Goal: Transaction & Acquisition: Purchase product/service

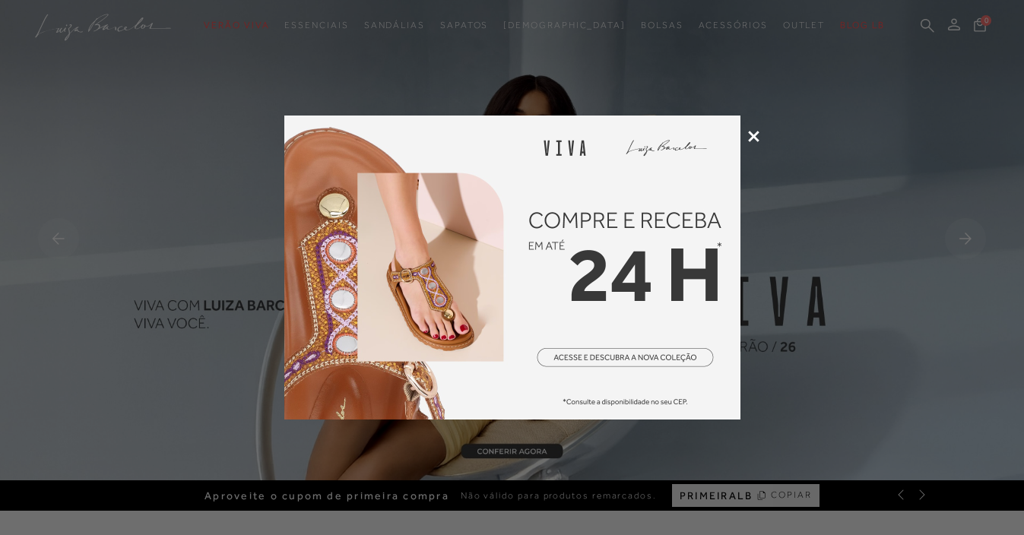
click at [750, 139] on icon at bounding box center [753, 136] width 11 height 11
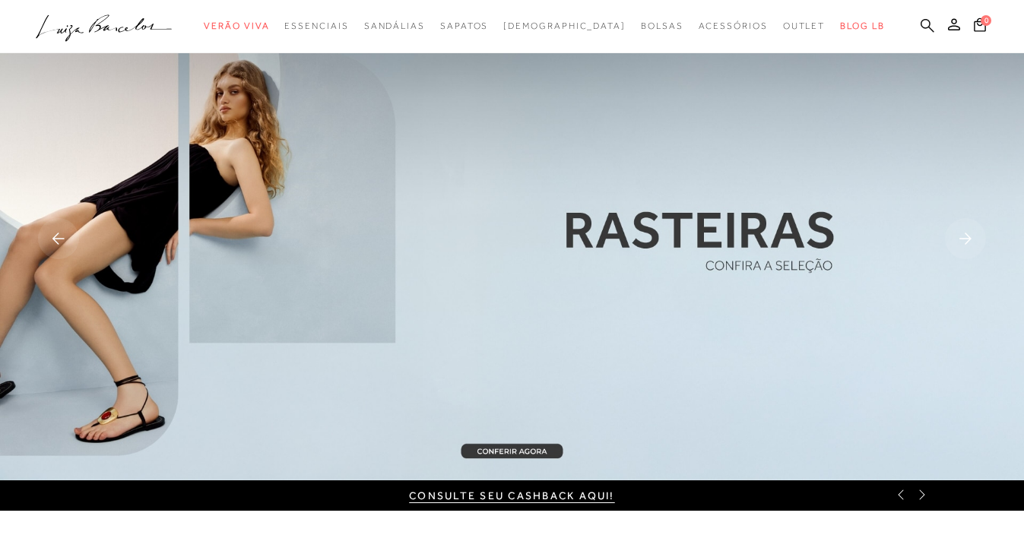
click at [929, 31] on icon at bounding box center [927, 25] width 14 height 14
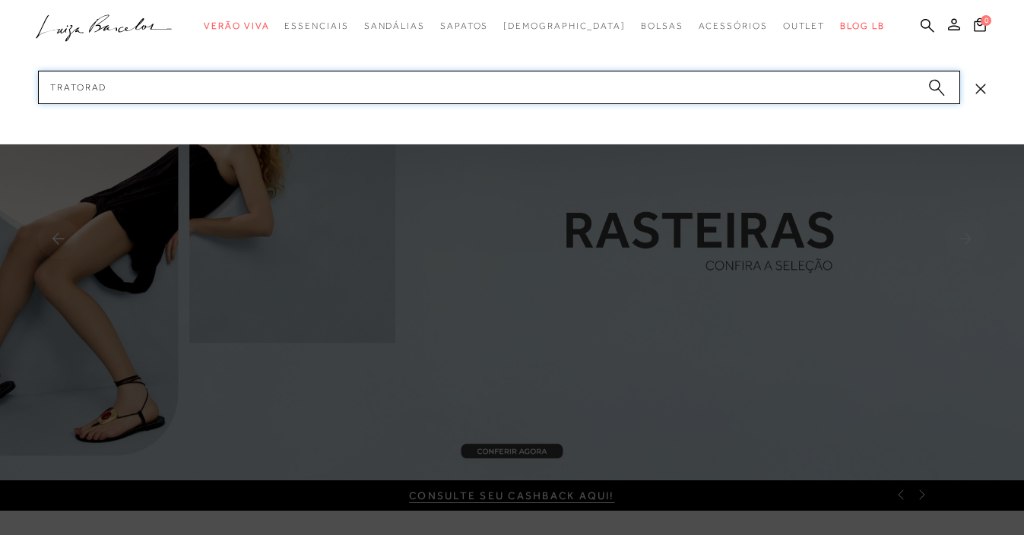
type input "tratorada"
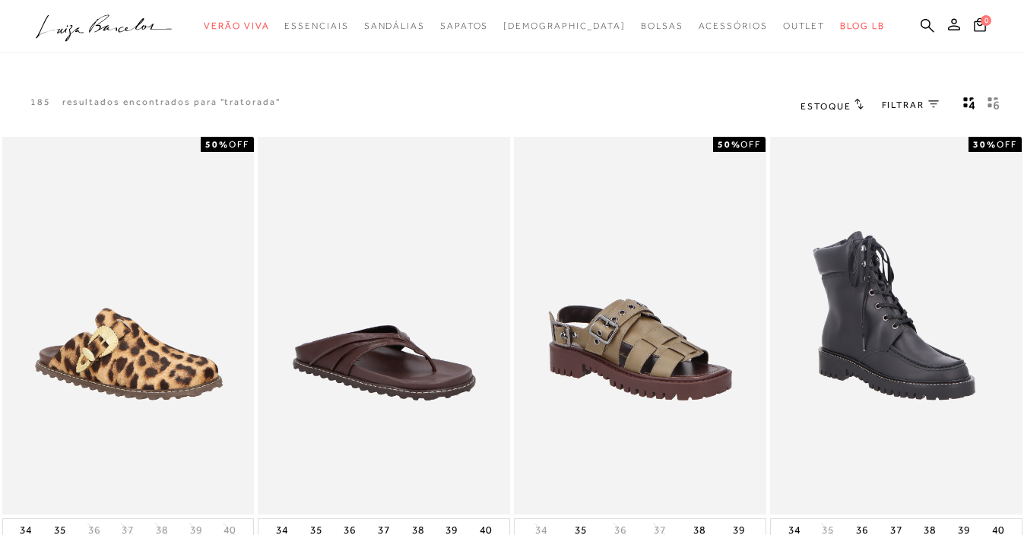
click at [921, 108] on span "FILTRAR" at bounding box center [903, 105] width 43 height 13
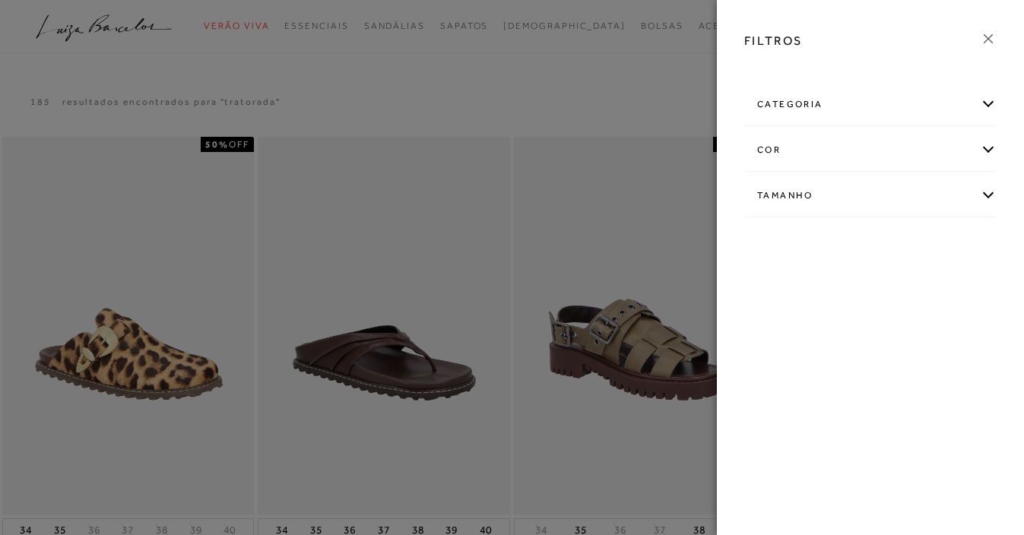
click at [805, 105] on div "categoria" at bounding box center [870, 104] width 251 height 40
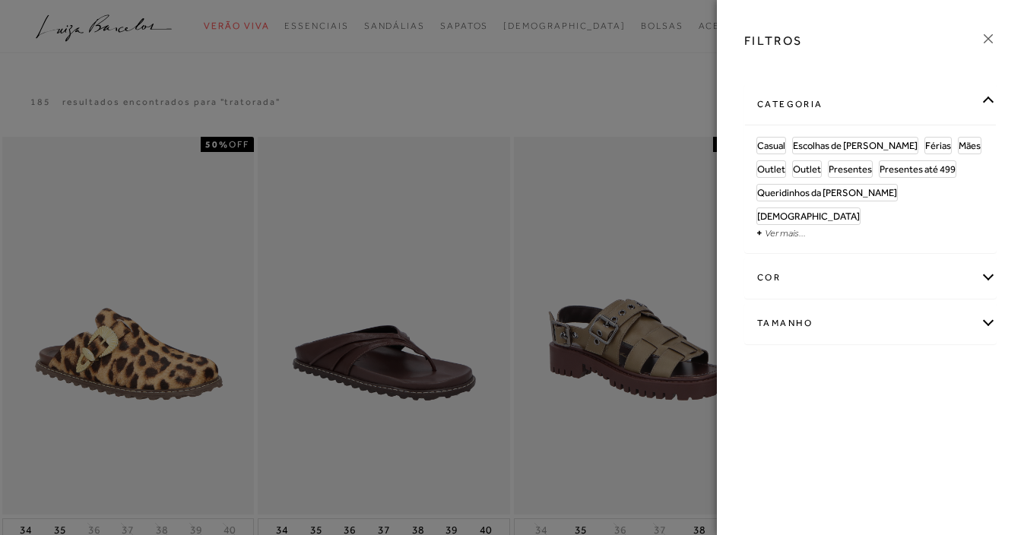
click at [790, 42] on h3 "FILTROS" at bounding box center [773, 40] width 59 height 17
click at [446, 52] on div at bounding box center [512, 267] width 1024 height 535
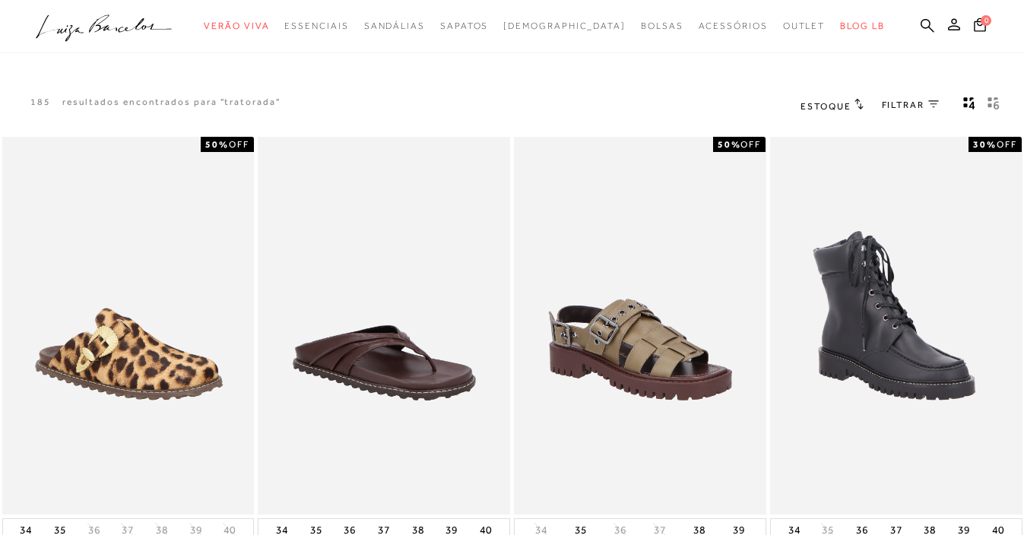
click at [839, 103] on span "Estoque" at bounding box center [825, 106] width 50 height 11
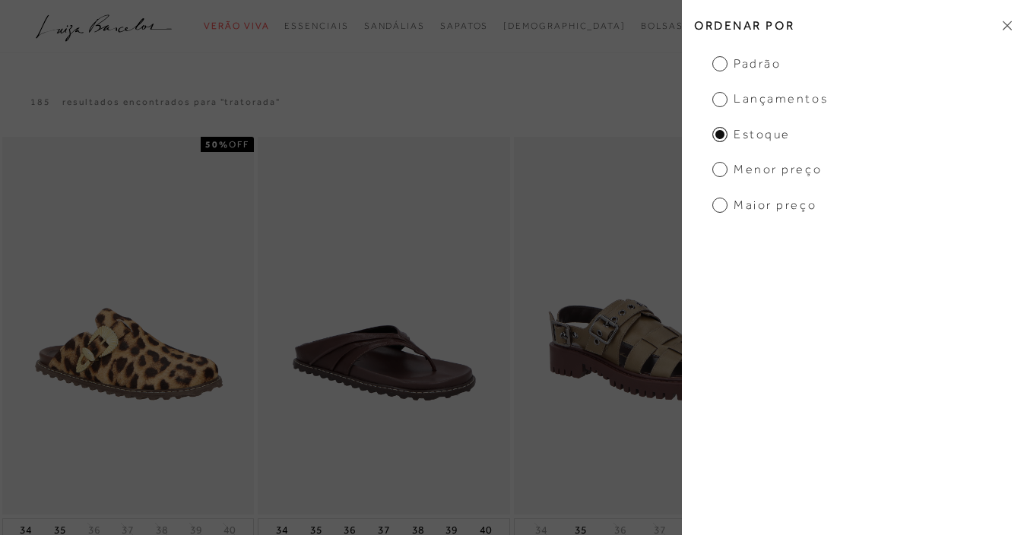
click at [765, 95] on span "Lançamentos" at bounding box center [770, 98] width 116 height 17
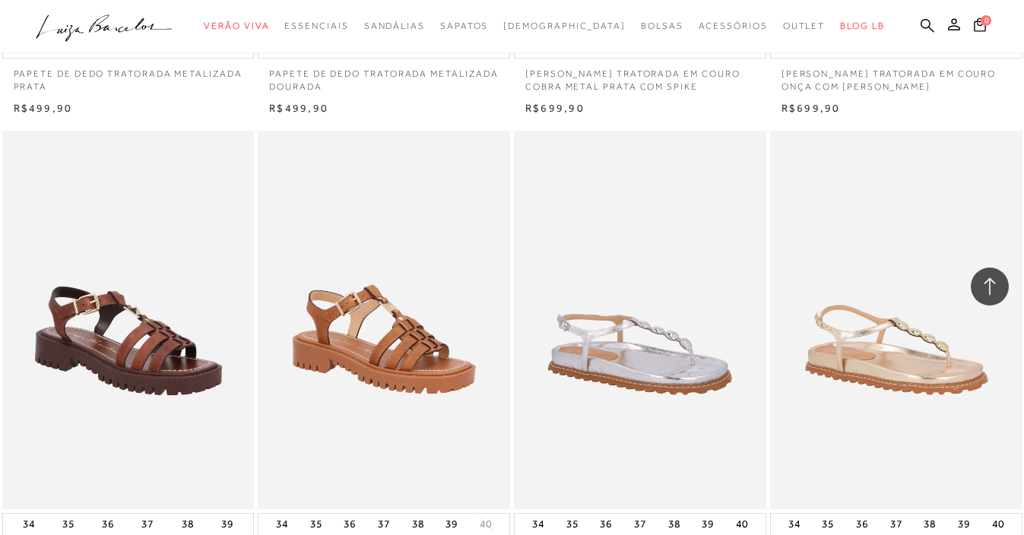
scroll to position [1069, 0]
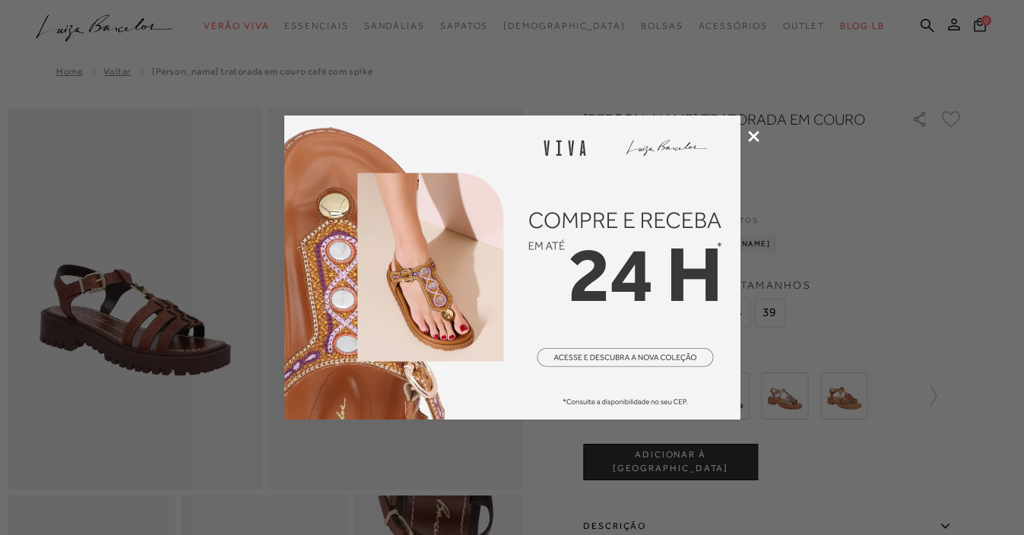
click at [749, 137] on icon at bounding box center [753, 136] width 11 height 11
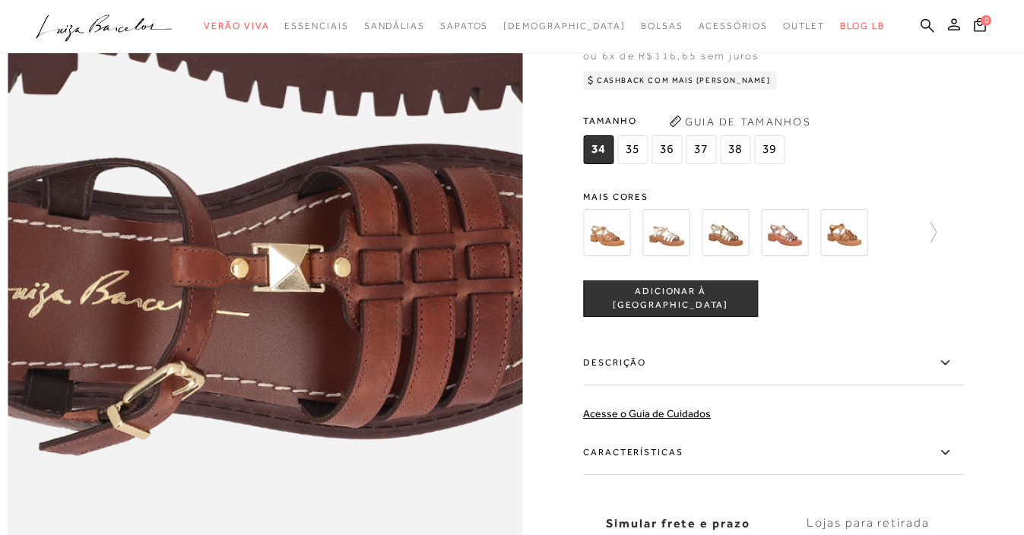
scroll to position [898, 0]
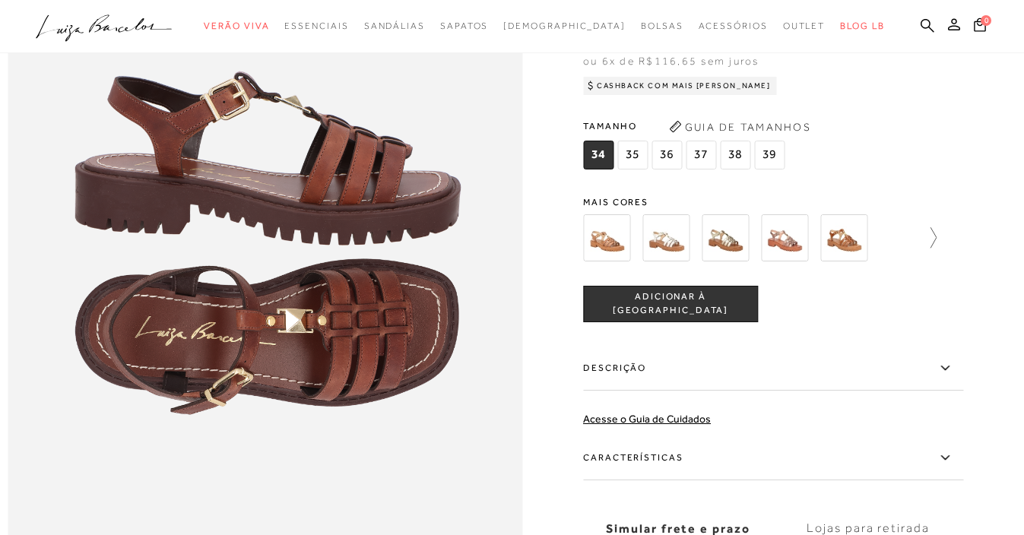
click at [933, 238] on icon at bounding box center [925, 237] width 21 height 21
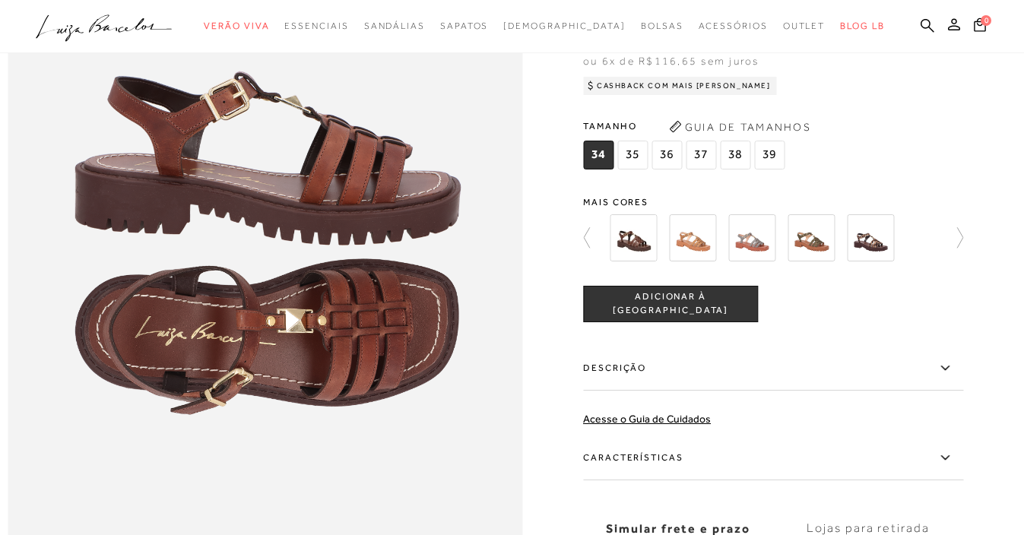
click at [933, 236] on div at bounding box center [773, 238] width 380 height 56
click at [860, 239] on img at bounding box center [870, 237] width 47 height 47
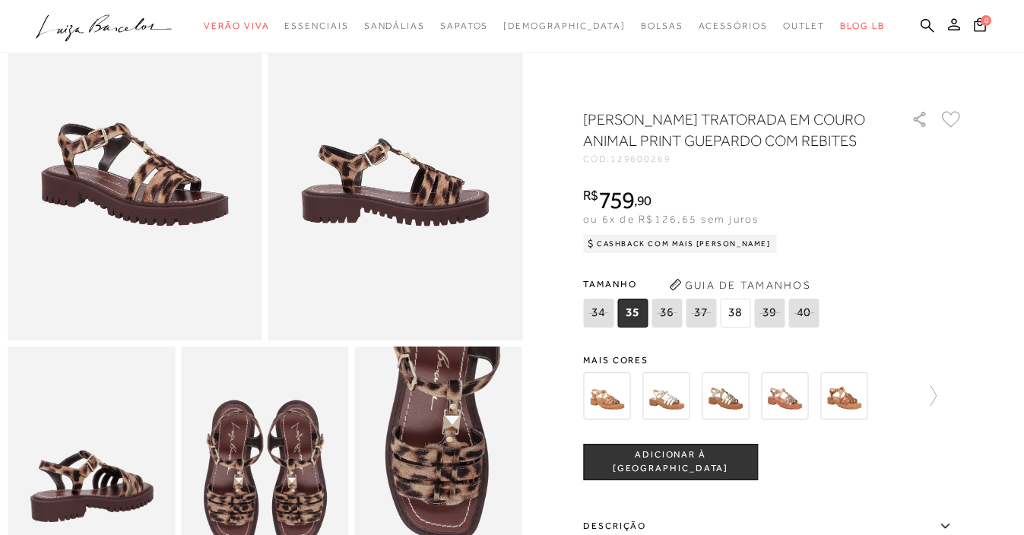
scroll to position [150, 0]
click at [615, 388] on img at bounding box center [606, 395] width 47 height 47
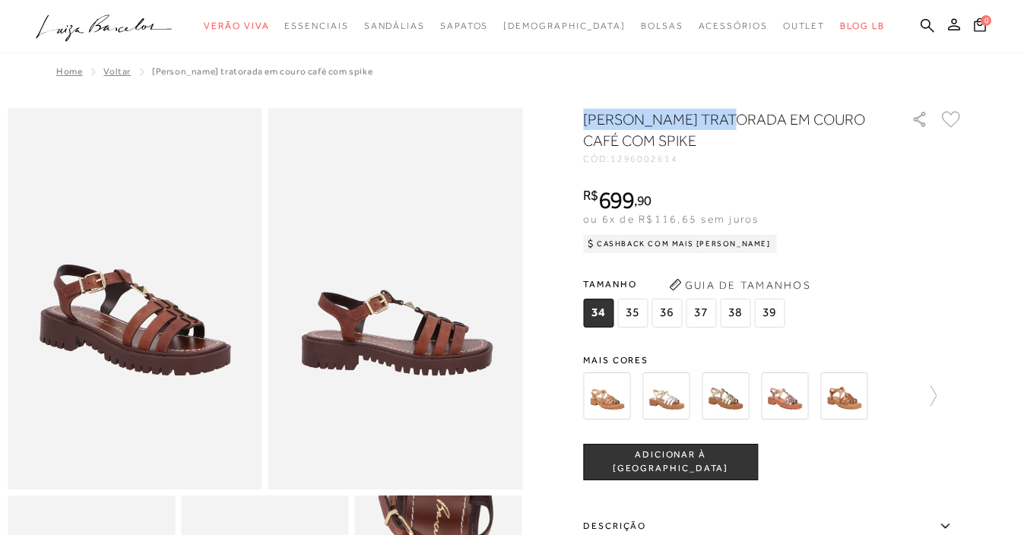
drag, startPoint x: 737, startPoint y: 120, endPoint x: 554, endPoint y: 115, distance: 183.2
copy h1 "SANDÁLIA TRATORADA"
click at [920, 24] on ul ".a{fill-rule:evenodd;} Verão Viva Em alta Favoritos das Influenciadoras Apostas…" at bounding box center [500, 26] width 929 height 28
click at [923, 26] on icon at bounding box center [927, 25] width 14 height 14
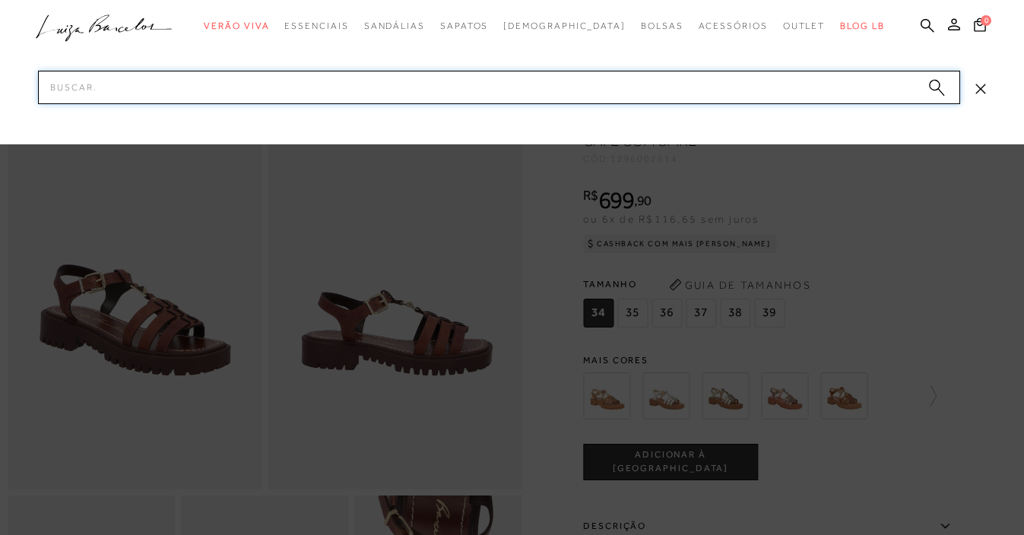
paste input "SANDÁLIA TRATORADA"
type input "SANDÁLIA TRATORADA"
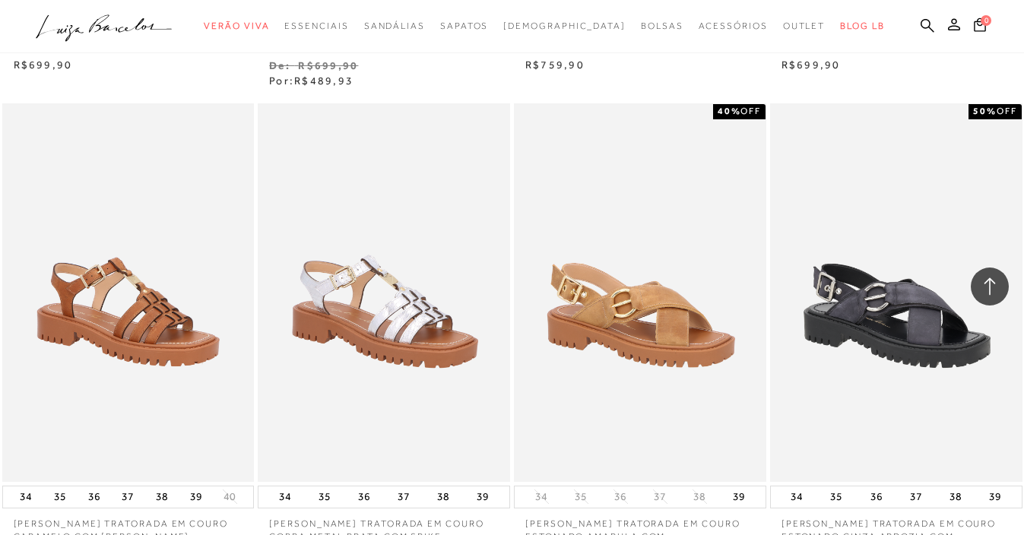
scroll to position [676, 0]
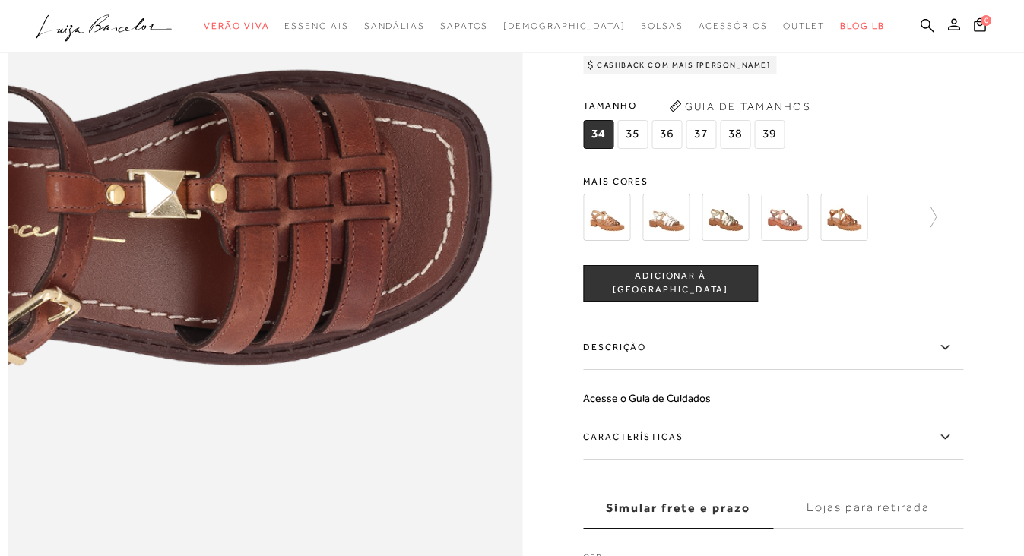
scroll to position [919, 0]
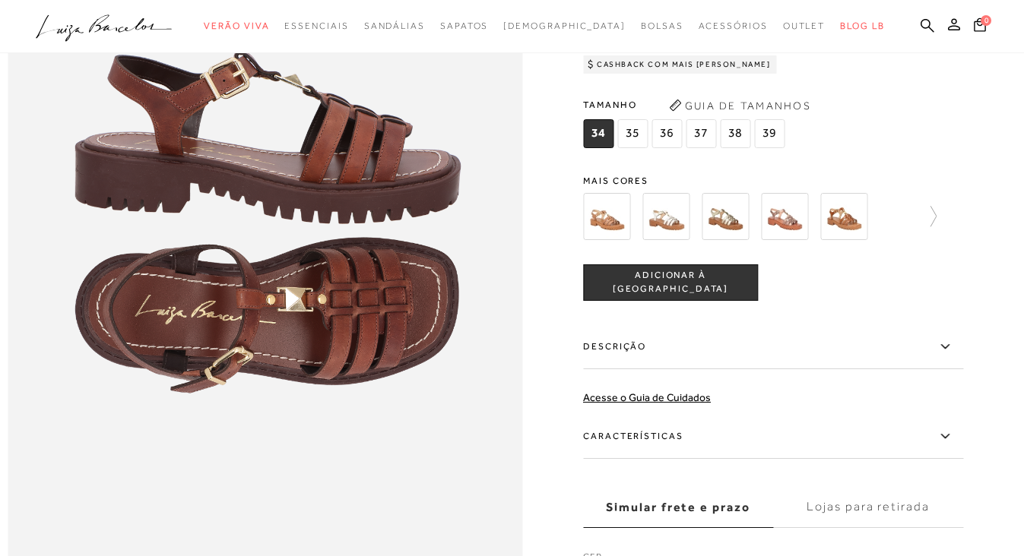
click at [638, 350] on label "Descrição" at bounding box center [773, 347] width 380 height 44
click at [0, 0] on input "Descrição" at bounding box center [0, 0] width 0 height 0
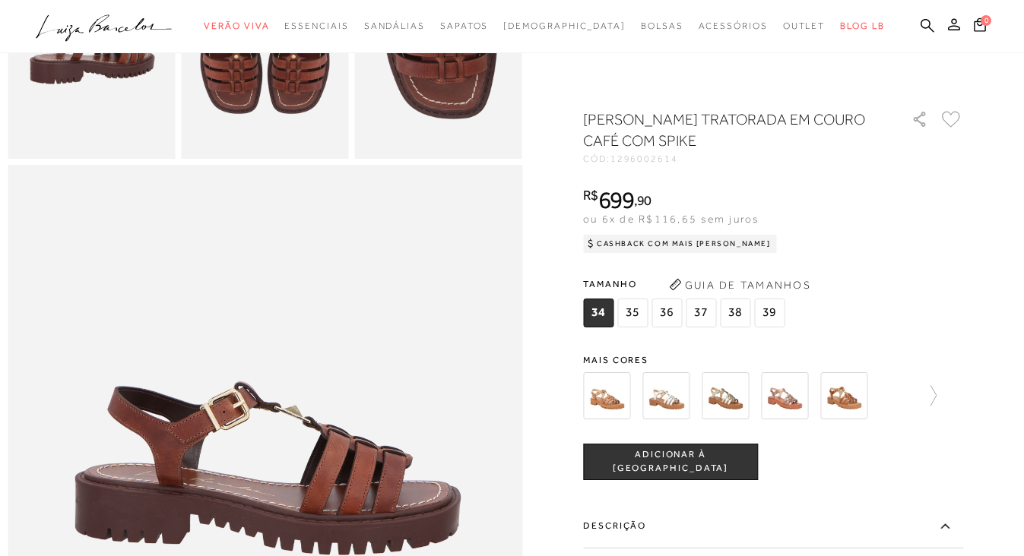
scroll to position [638, 0]
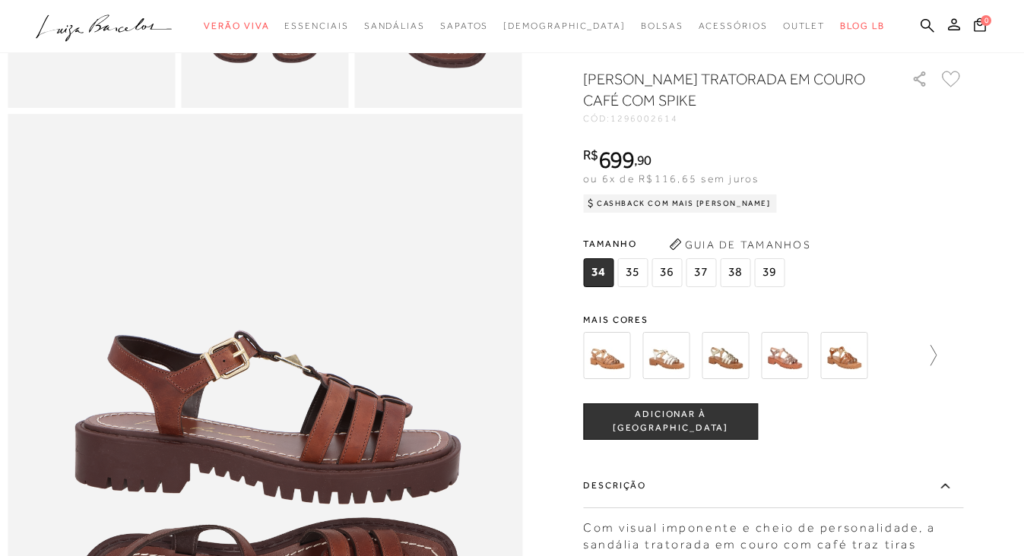
click at [932, 366] on icon at bounding box center [925, 355] width 21 height 21
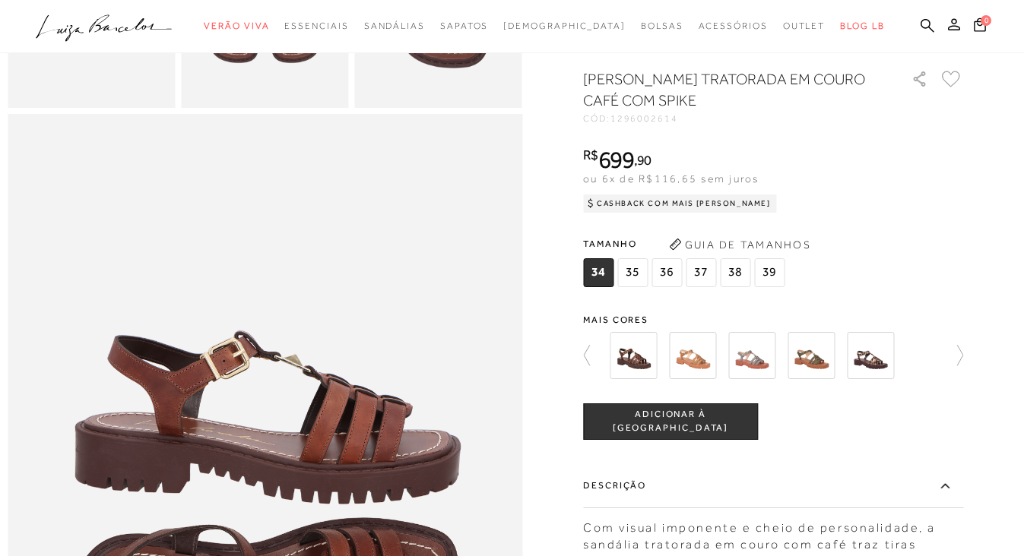
click at [638, 377] on img at bounding box center [633, 355] width 47 height 47
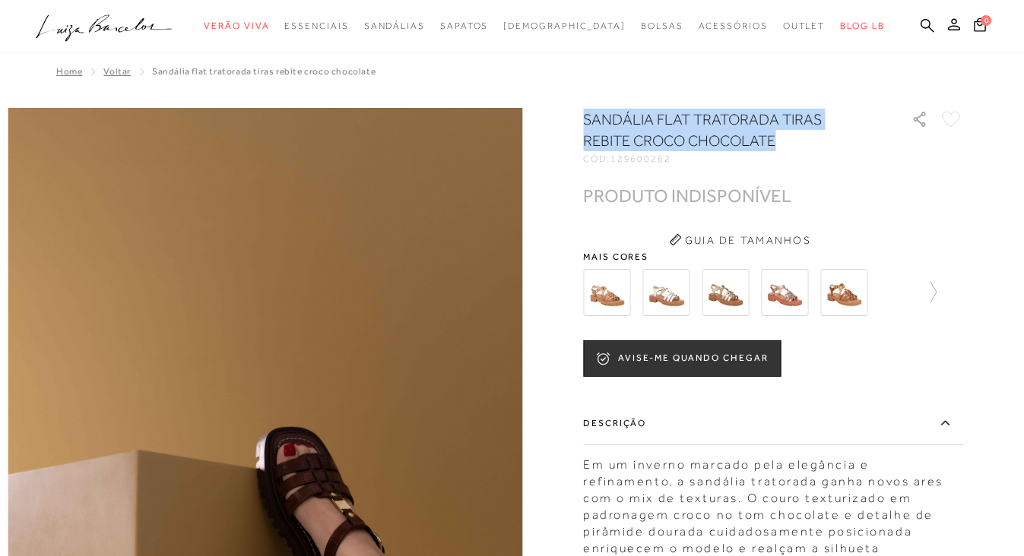
drag, startPoint x: 583, startPoint y: 119, endPoint x: 781, endPoint y: 135, distance: 198.2
click at [781, 135] on h1 "SANDÁLIA FLAT TRATORADA TIRAS REBITE CROCO CHOCOLATE" at bounding box center [725, 130] width 285 height 43
copy h1 "SANDÁLIA FLAT TRATORADA TIRAS REBITE CROCO CHOCOLATE"
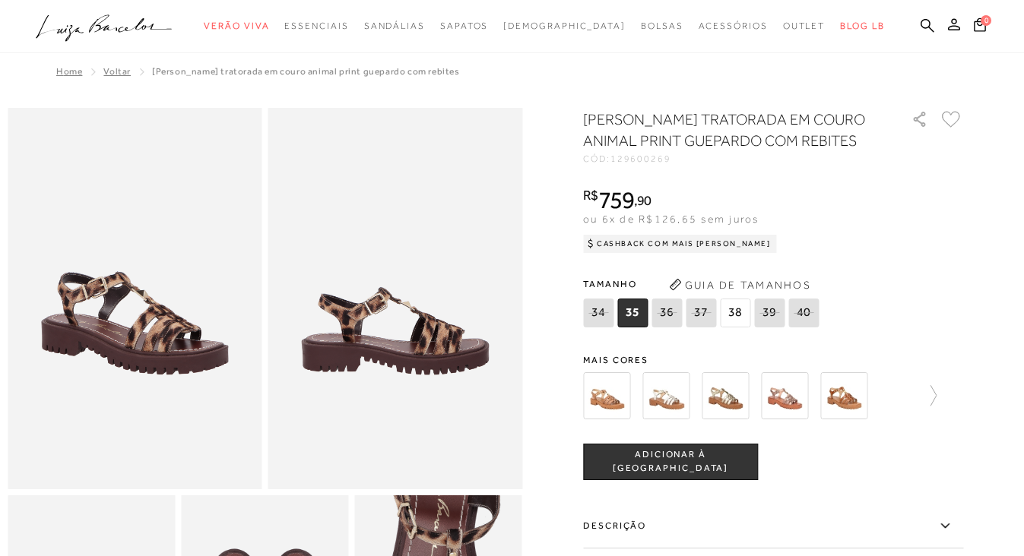
click at [720, 405] on img at bounding box center [724, 395] width 47 height 47
click at [670, 406] on img at bounding box center [665, 395] width 47 height 47
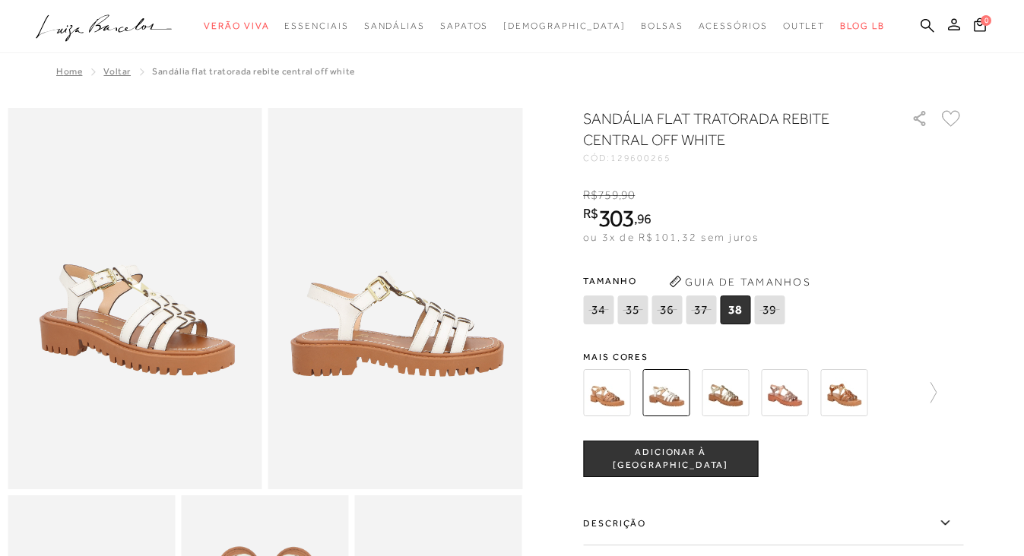
click at [74, 33] on icon ".a{fill-rule:evenodd;}" at bounding box center [104, 28] width 137 height 32
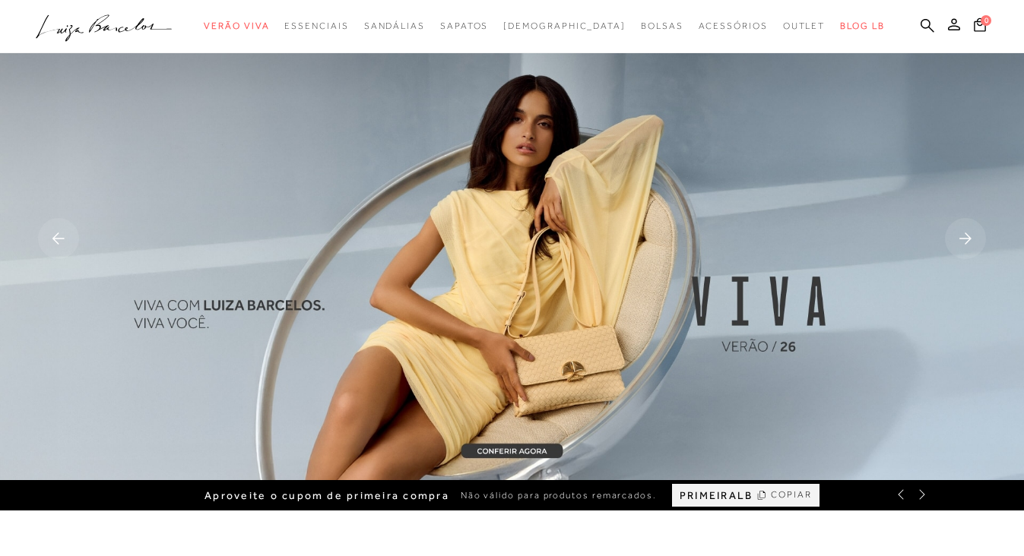
click at [919, 17] on ul ".a{fill-rule:evenodd;} Verão Viva Em alta Favoritos das Influenciadoras Apostas…" at bounding box center [500, 26] width 929 height 28
click at [924, 25] on icon at bounding box center [927, 25] width 14 height 14
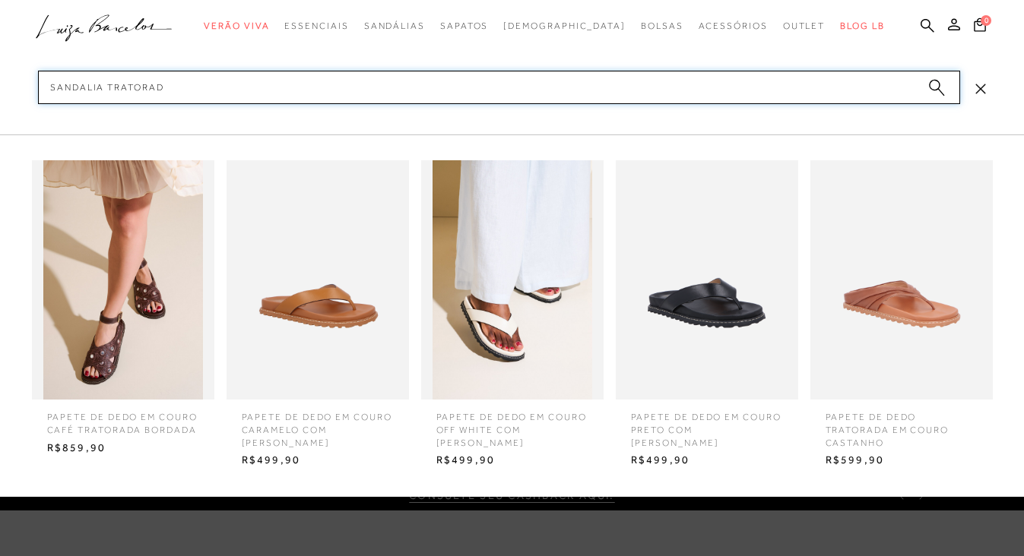
type input "sandalia tratorada"
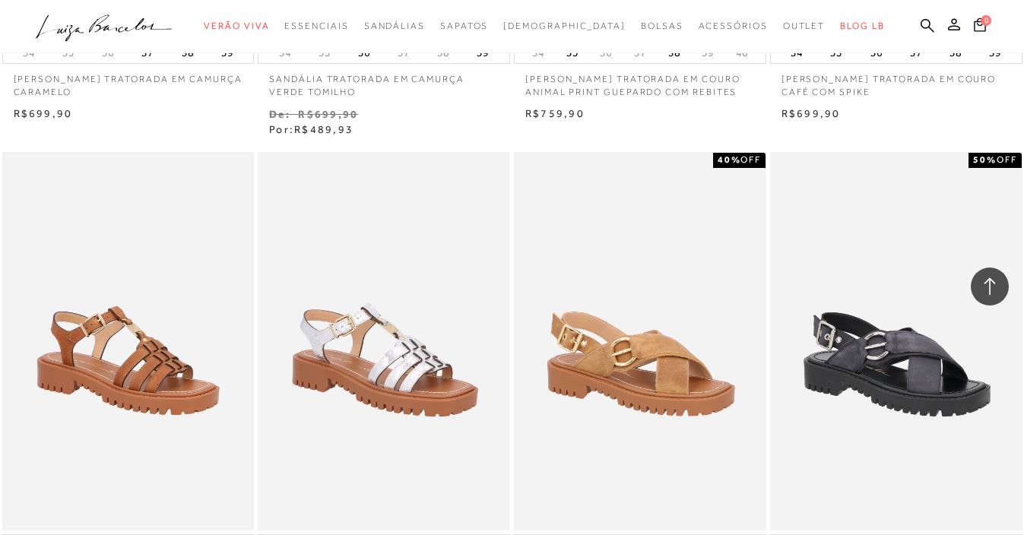
scroll to position [959, 0]
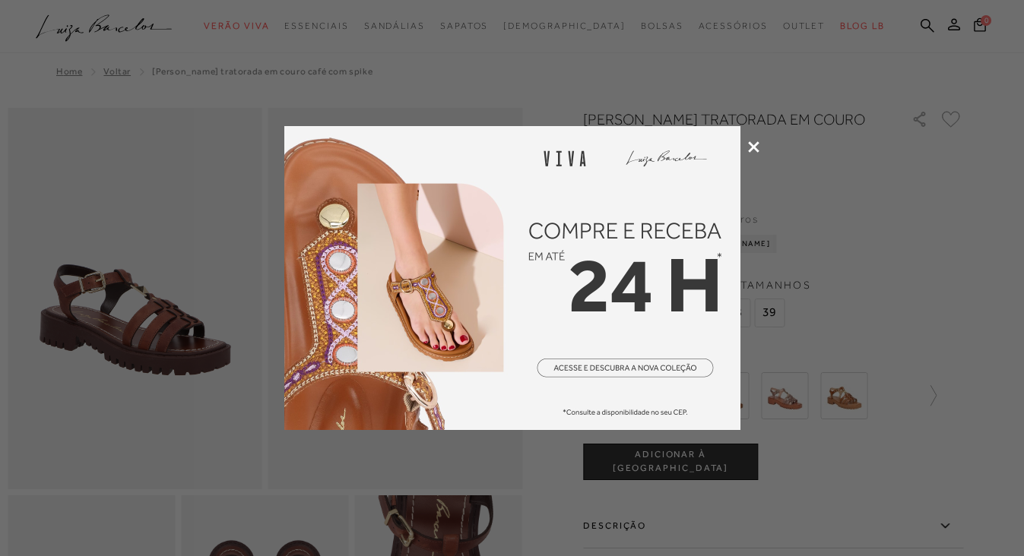
click at [755, 154] on div at bounding box center [512, 278] width 1024 height 556
click at [752, 145] on icon at bounding box center [753, 146] width 11 height 11
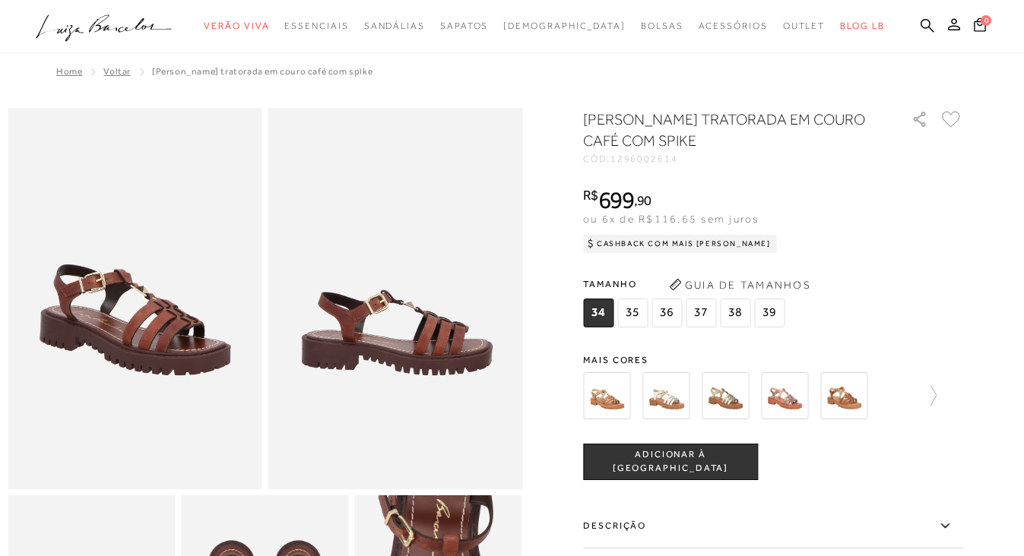
scroll to position [383, 0]
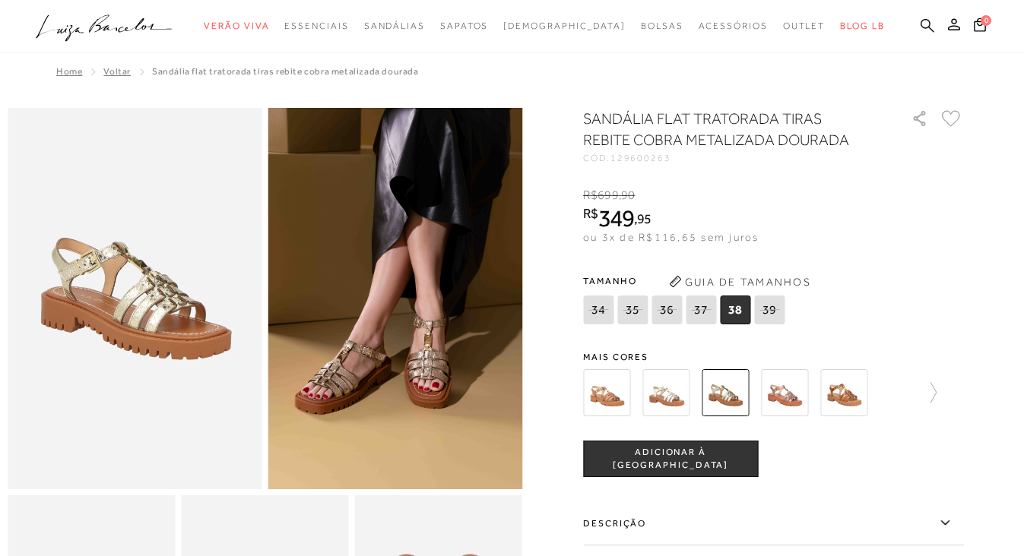
click at [926, 30] on icon at bounding box center [927, 25] width 14 height 14
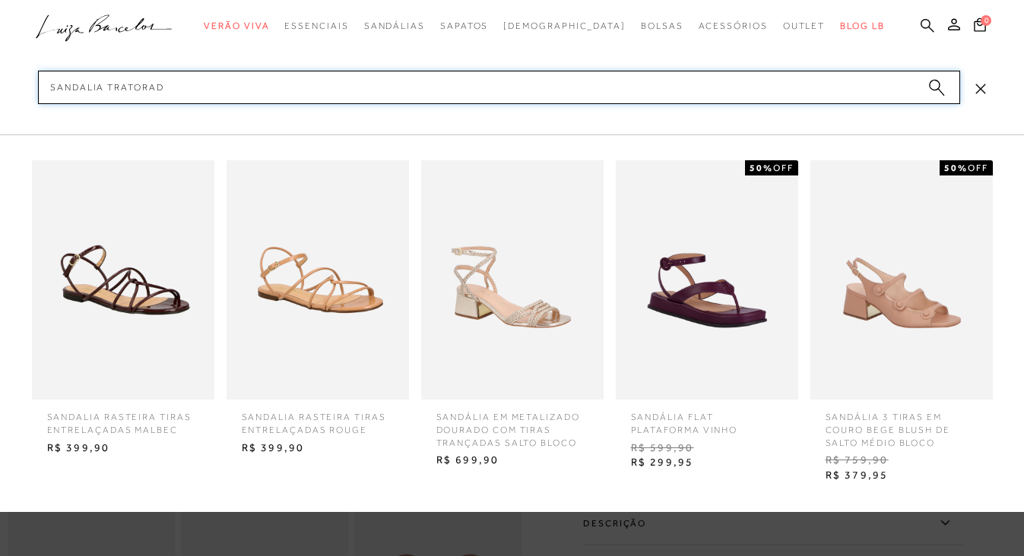
type input "sandalia tratorada"
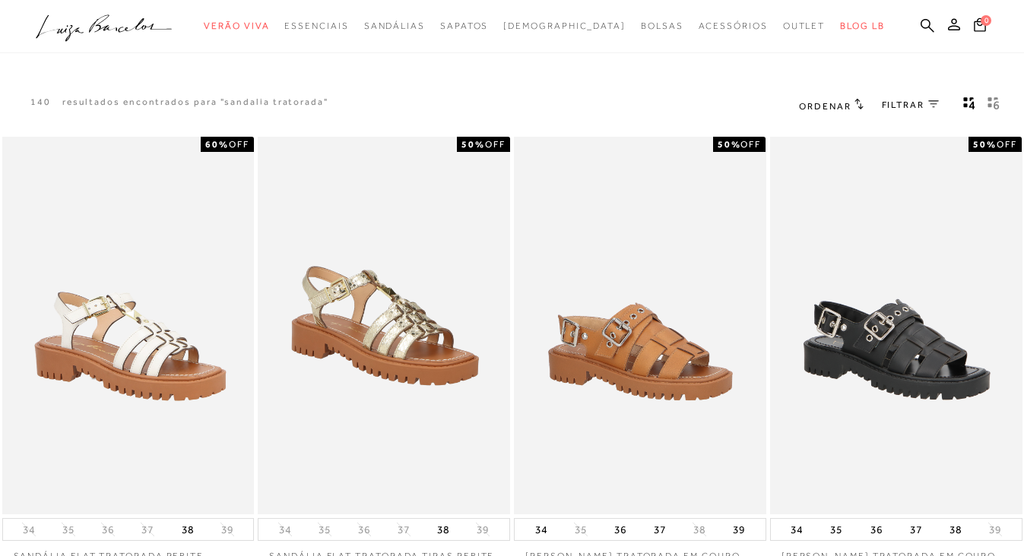
click at [908, 112] on span "FILTRAR" at bounding box center [903, 105] width 43 height 13
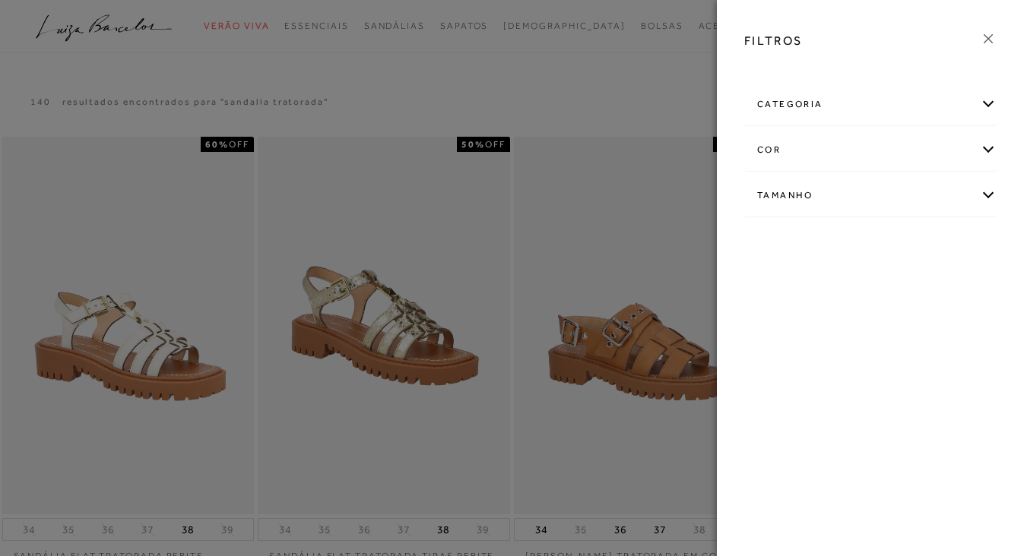
click at [816, 103] on div "categoria" at bounding box center [870, 104] width 251 height 40
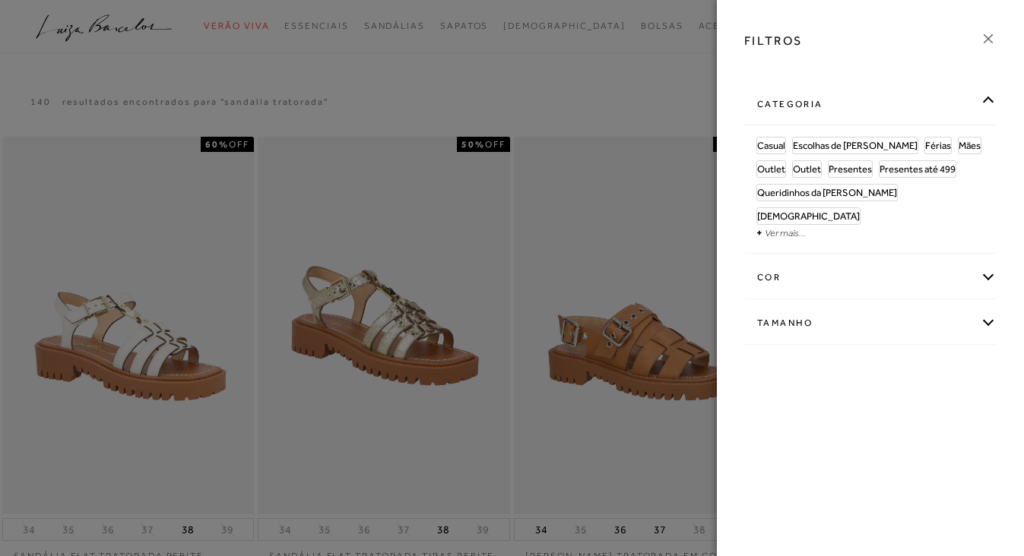
click at [793, 97] on div "categoria" at bounding box center [870, 104] width 251 height 40
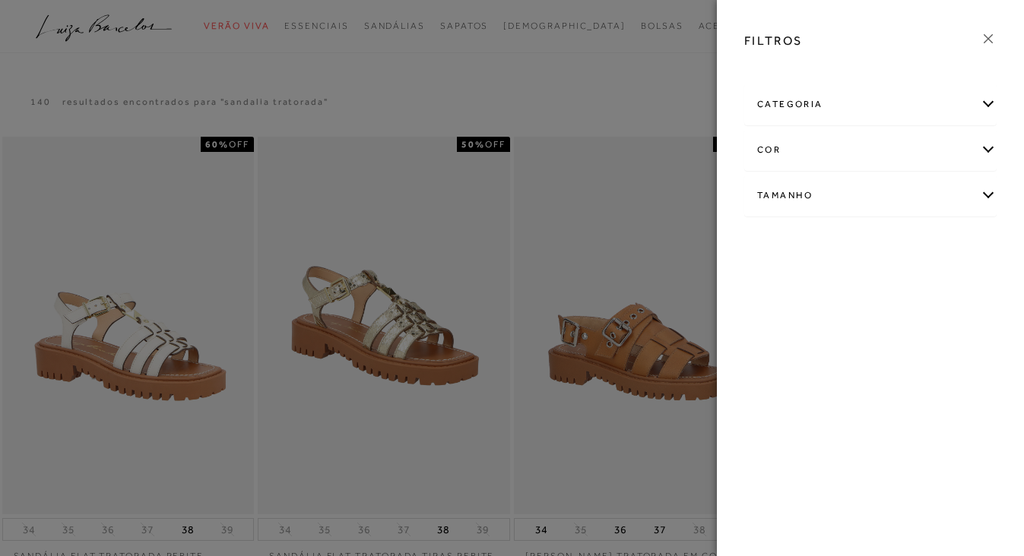
click at [793, 220] on div "categoria Casual Escolhas de Luiza Férias Mães +" at bounding box center [870, 161] width 277 height 163
click at [798, 207] on div "Tamanho" at bounding box center [870, 196] width 251 height 40
click at [939, 291] on input "34" at bounding box center [931, 287] width 15 height 15
checkbox input "true"
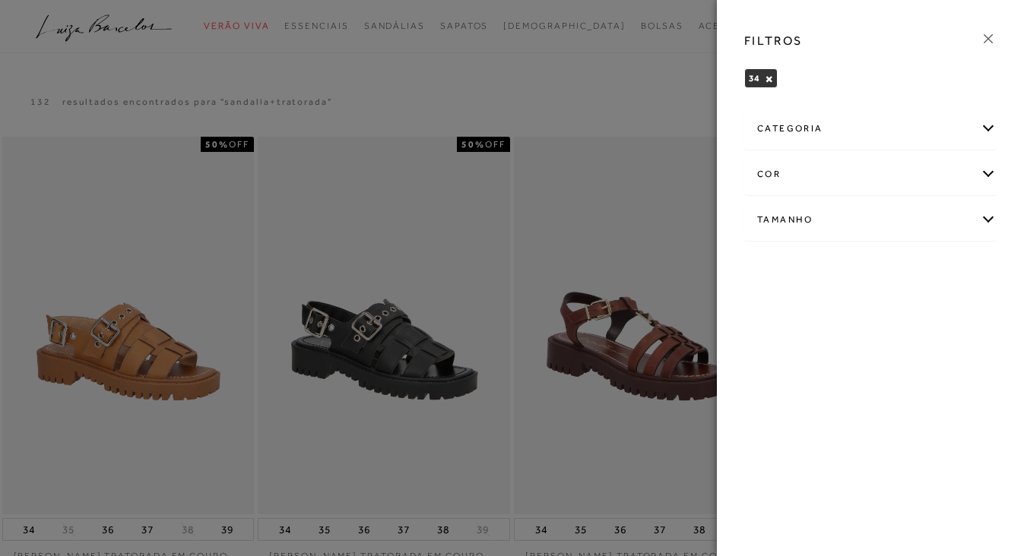
click at [985, 38] on icon at bounding box center [988, 38] width 17 height 17
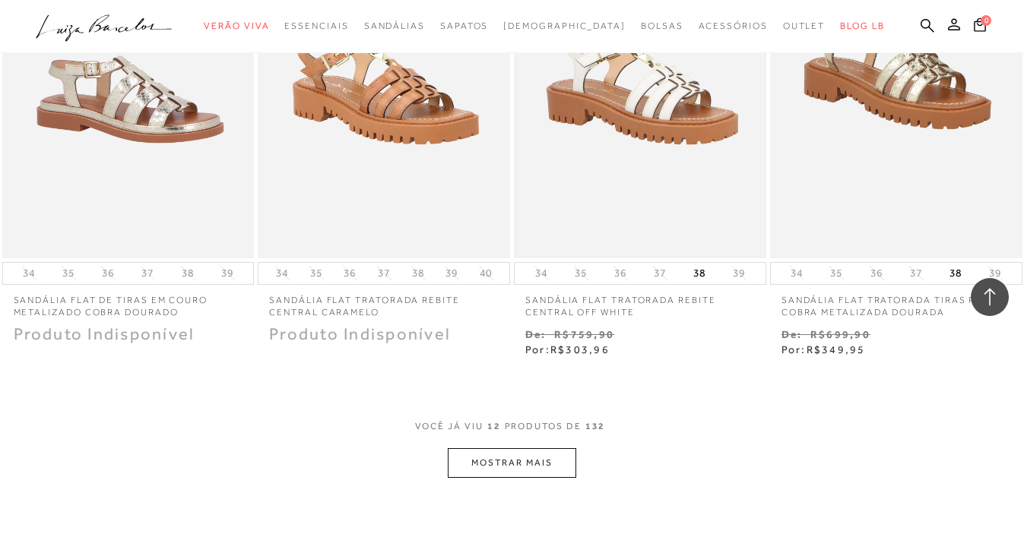
scroll to position [1398, 0]
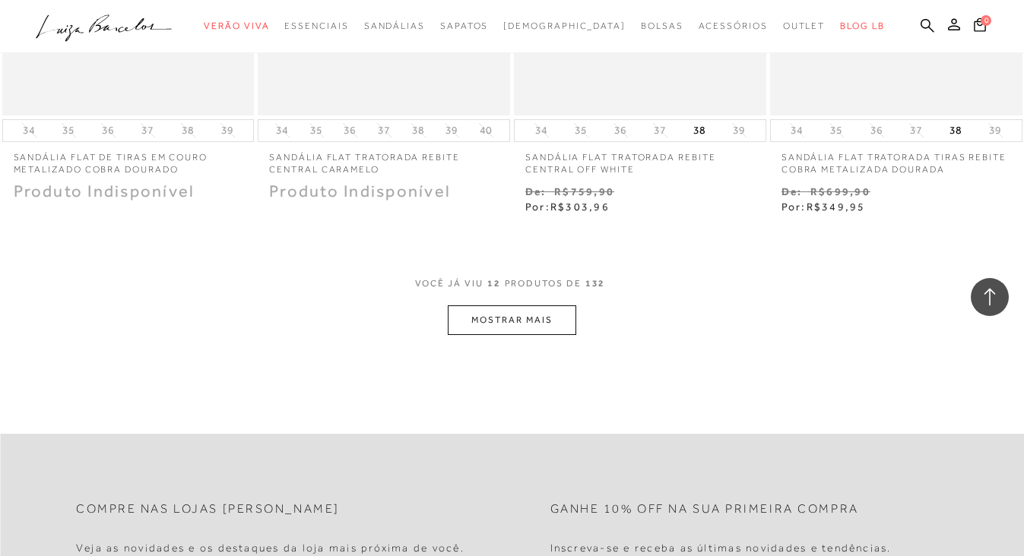
click at [535, 309] on button "MOSTRAR MAIS" at bounding box center [512, 321] width 128 height 30
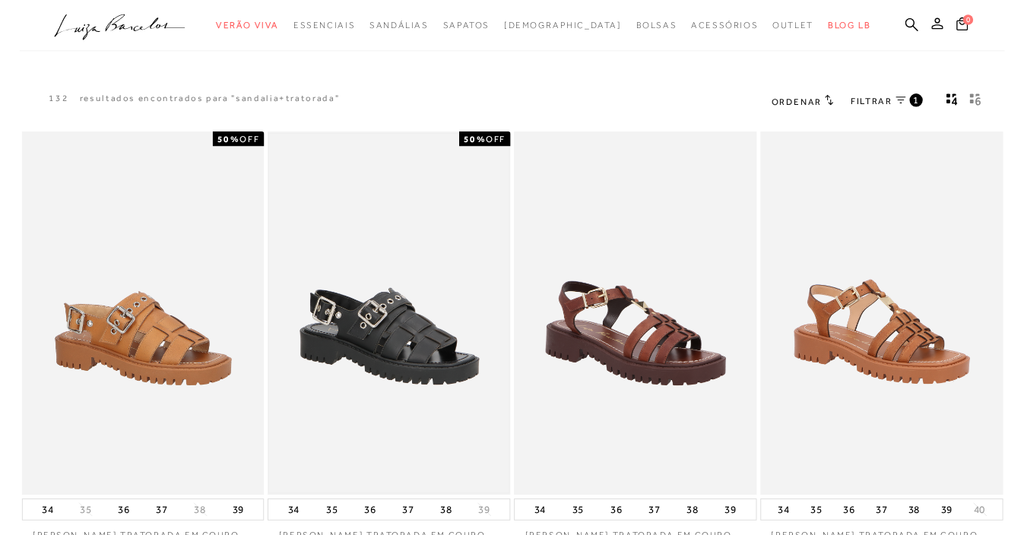
scroll to position [96, 0]
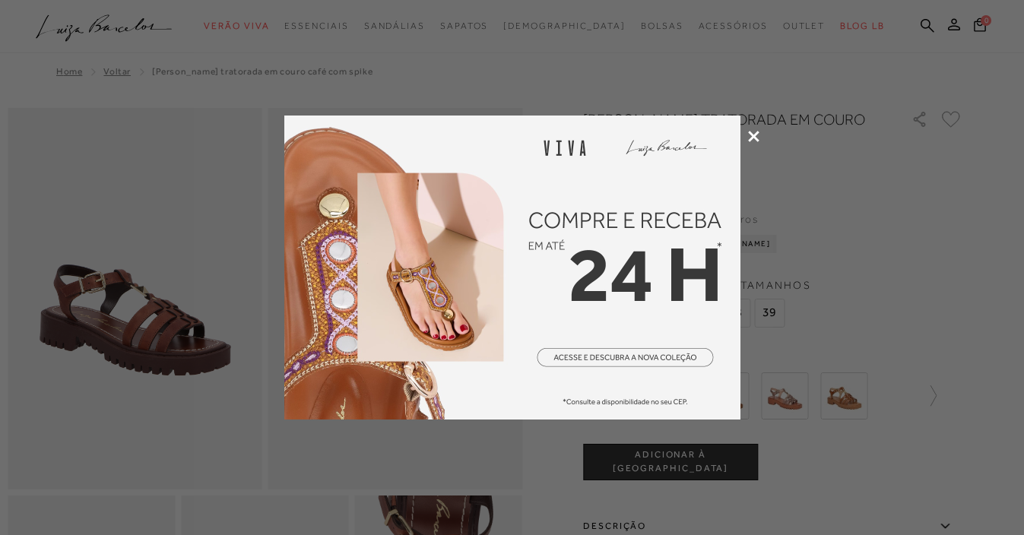
click at [752, 137] on icon at bounding box center [753, 136] width 11 height 11
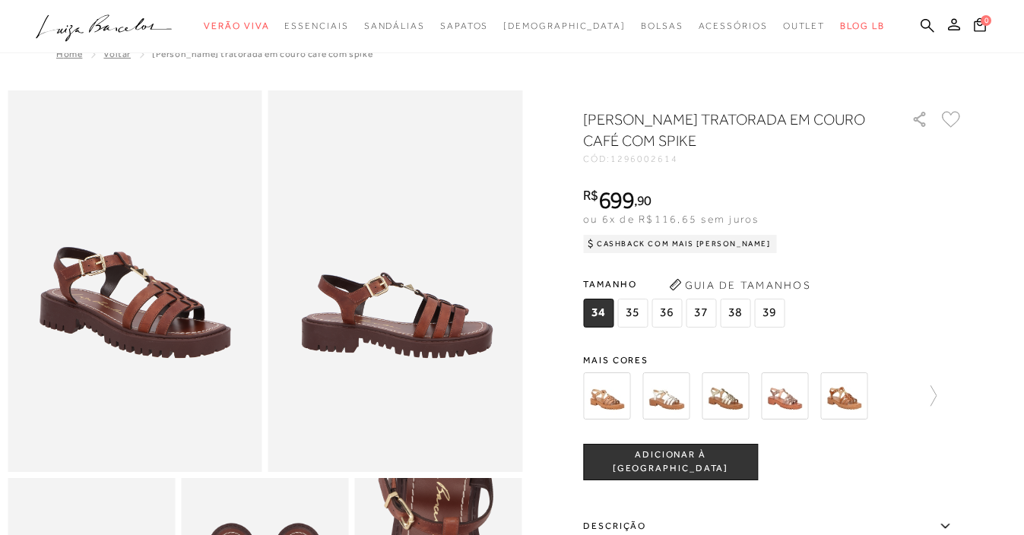
scroll to position [19, 0]
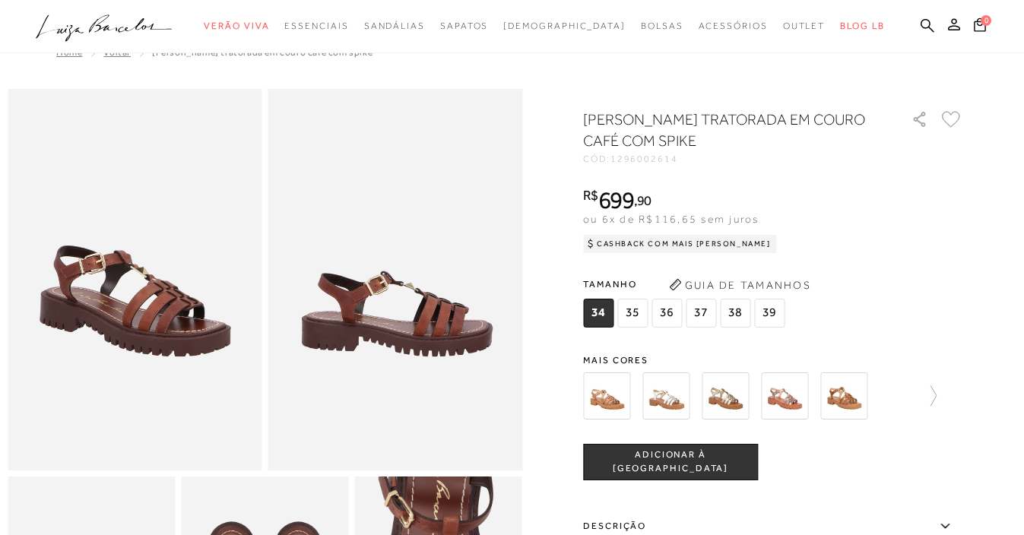
click at [687, 464] on span "ADICIONAR À [GEOGRAPHIC_DATA]" at bounding box center [670, 461] width 173 height 27
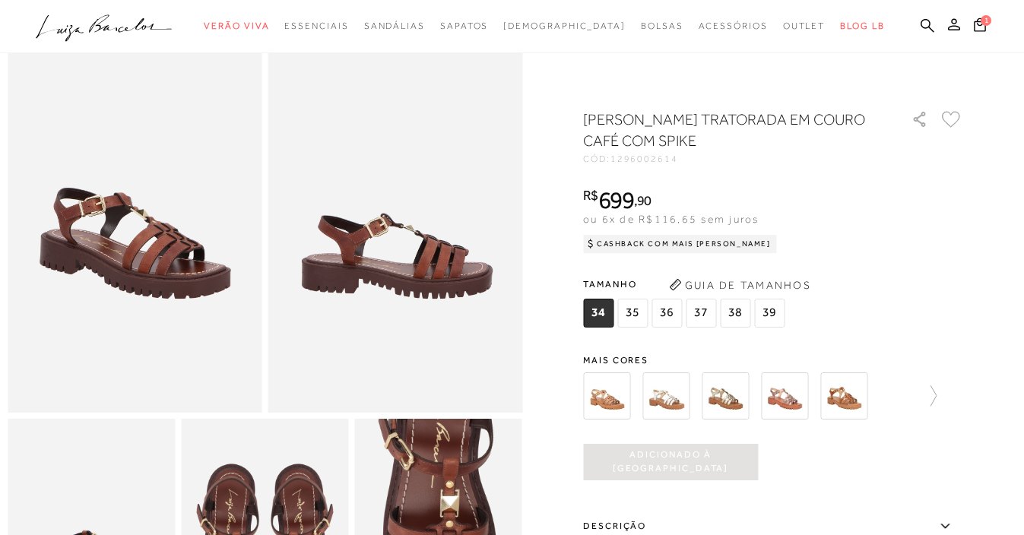
scroll to position [89, 0]
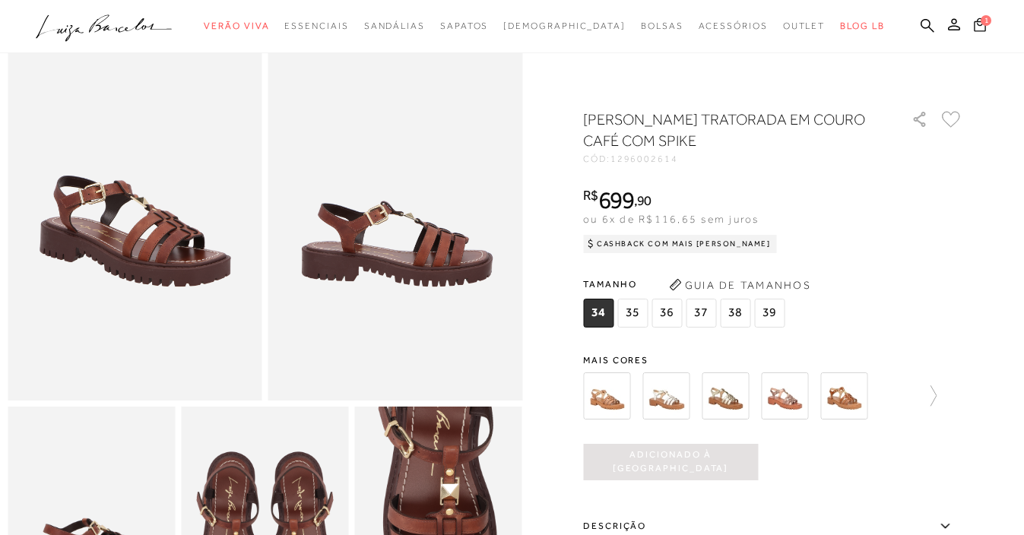
click at [986, 24] on span "1" at bounding box center [985, 19] width 11 height 11
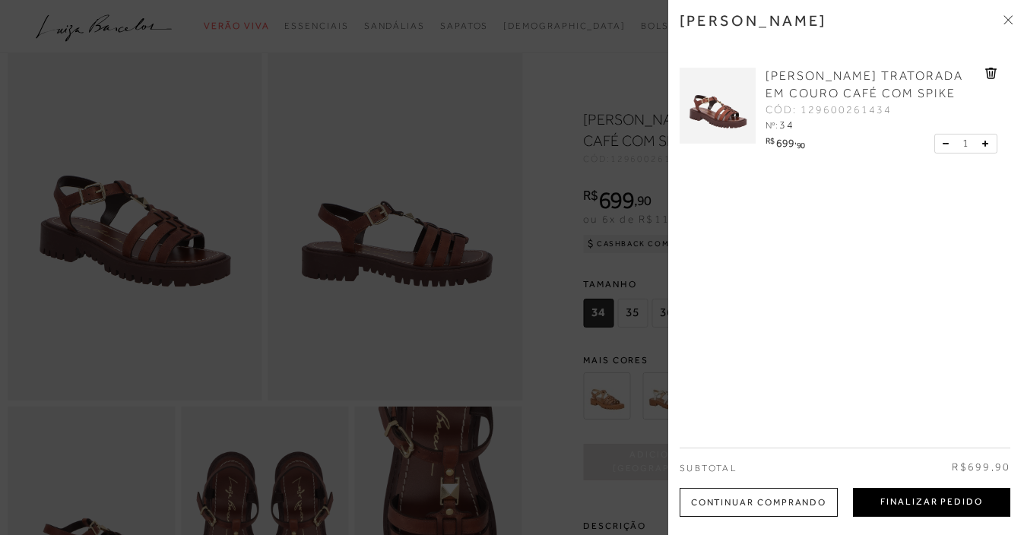
click at [915, 492] on button "Finalizar Pedido" at bounding box center [931, 502] width 157 height 29
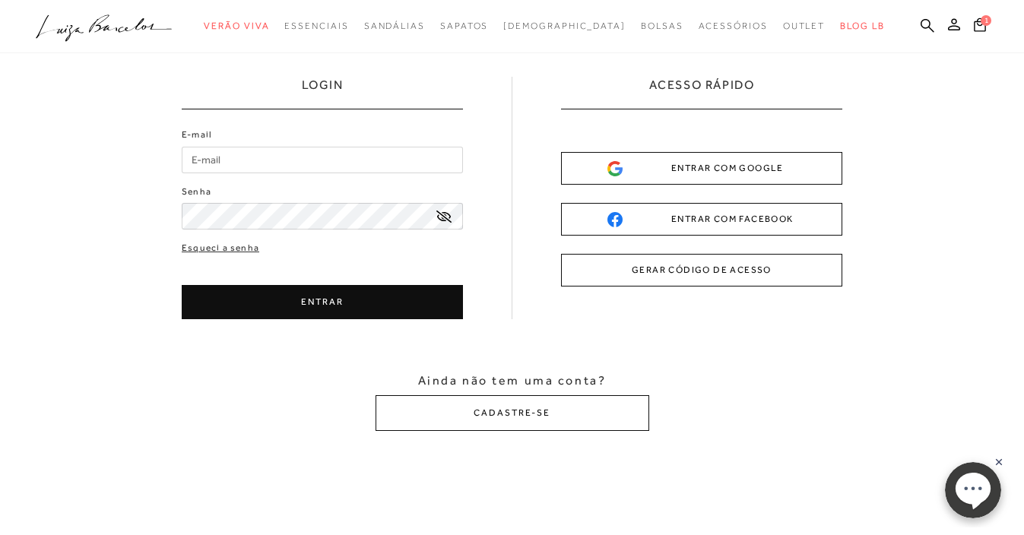
scroll to position [47, 0]
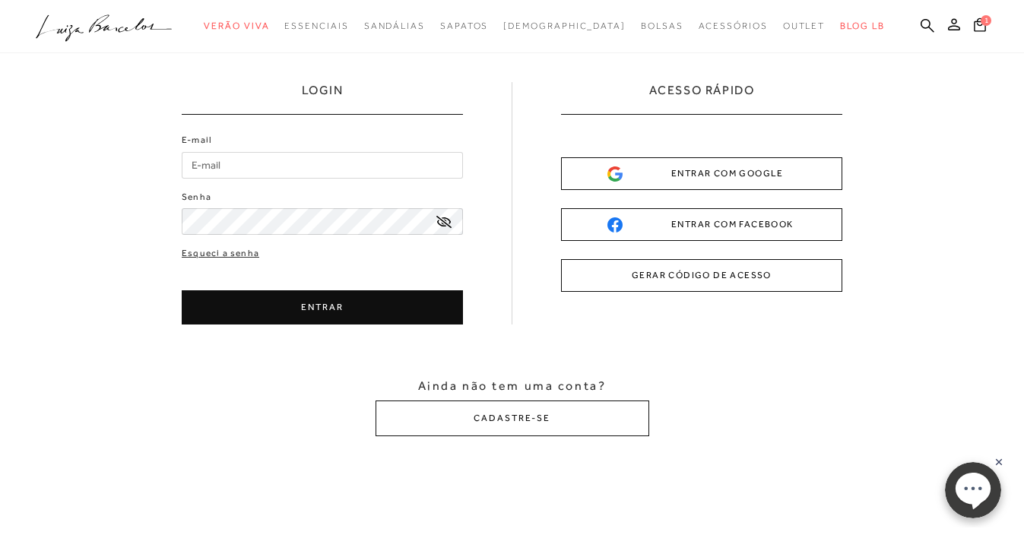
click at [667, 283] on button "GERAR CÓDIGO DE ACESSO" at bounding box center [701, 275] width 281 height 33
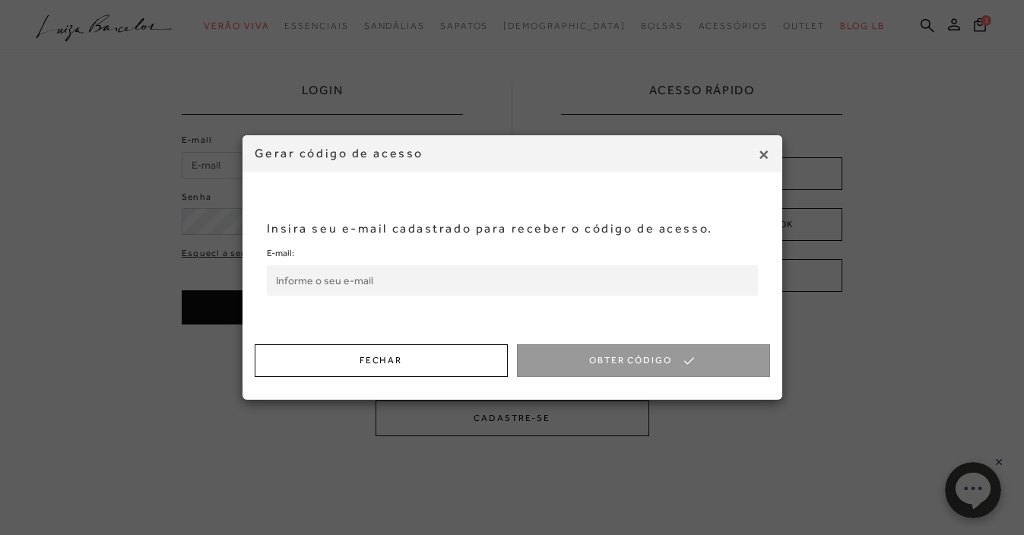
click at [409, 274] on input "E-mail:" at bounding box center [512, 280] width 491 height 30
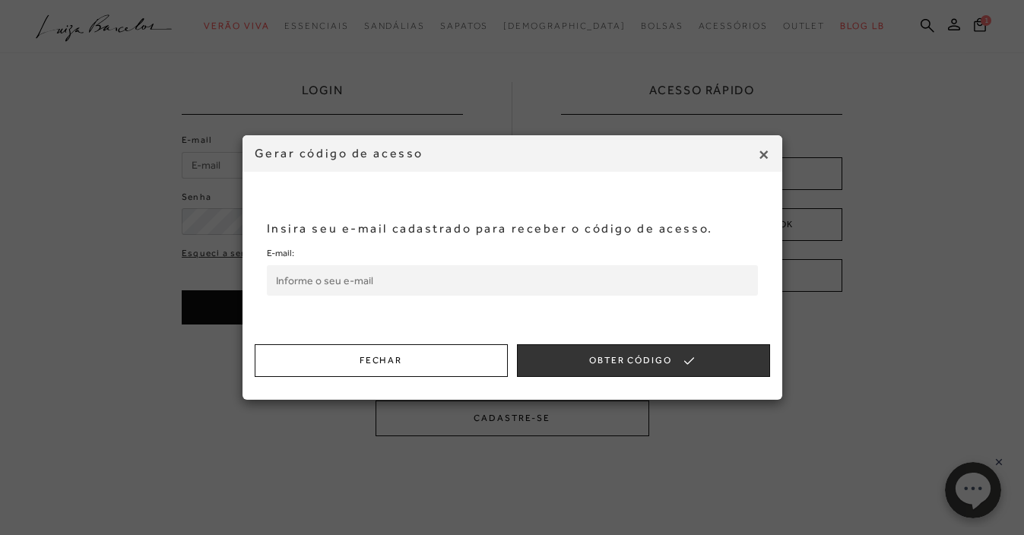
type input "pedro.colares2@gmail.com"
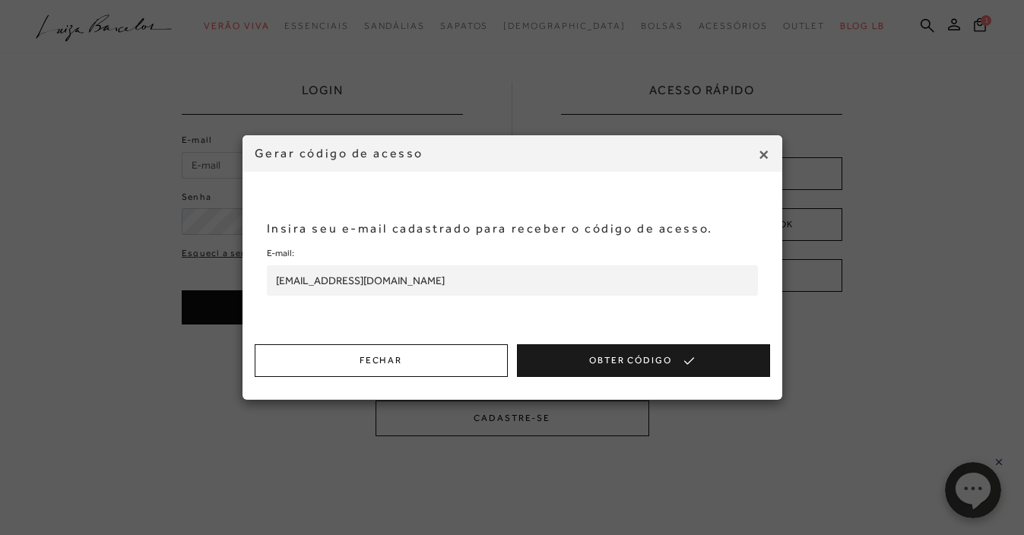
click at [625, 358] on button "Obter Código" at bounding box center [643, 360] width 253 height 33
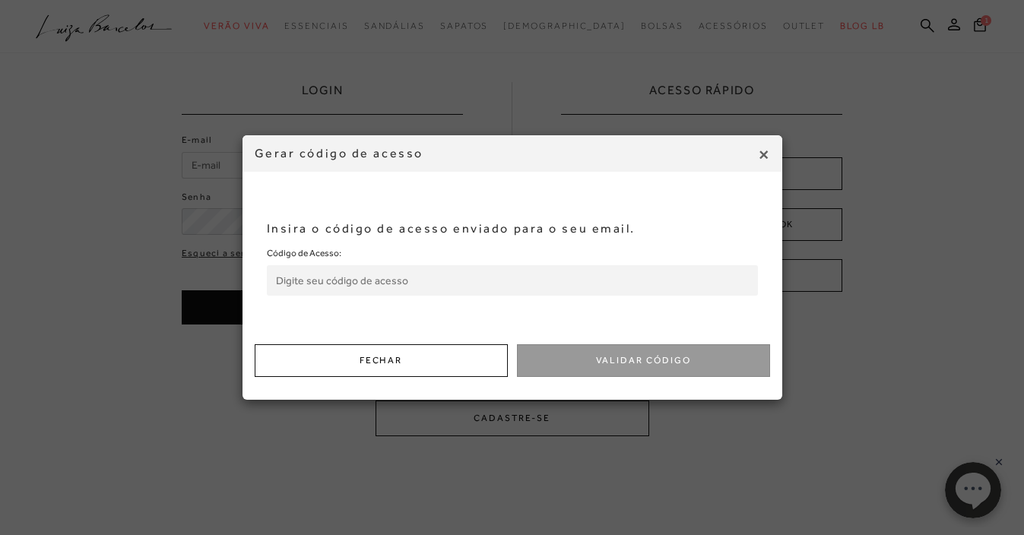
click at [568, 280] on input "Código de Acesso:" at bounding box center [512, 280] width 491 height 30
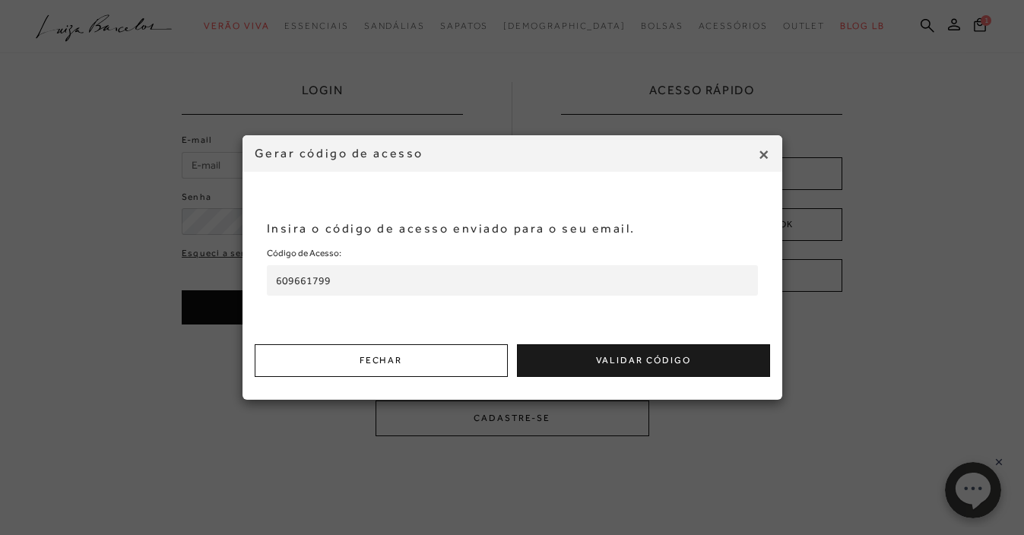
type input "609661799"
click at [641, 356] on button "Validar Código" at bounding box center [643, 360] width 253 height 33
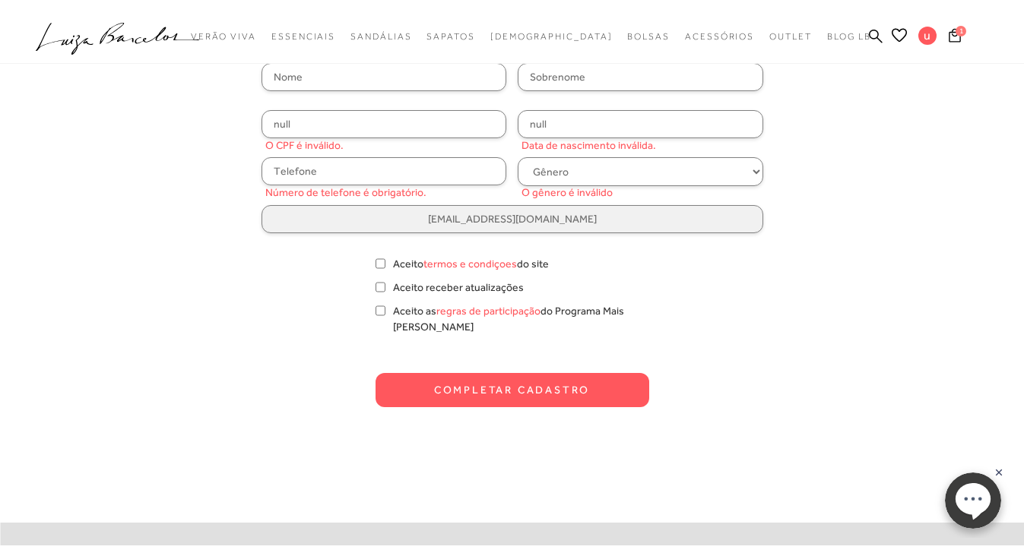
scroll to position [158, 0]
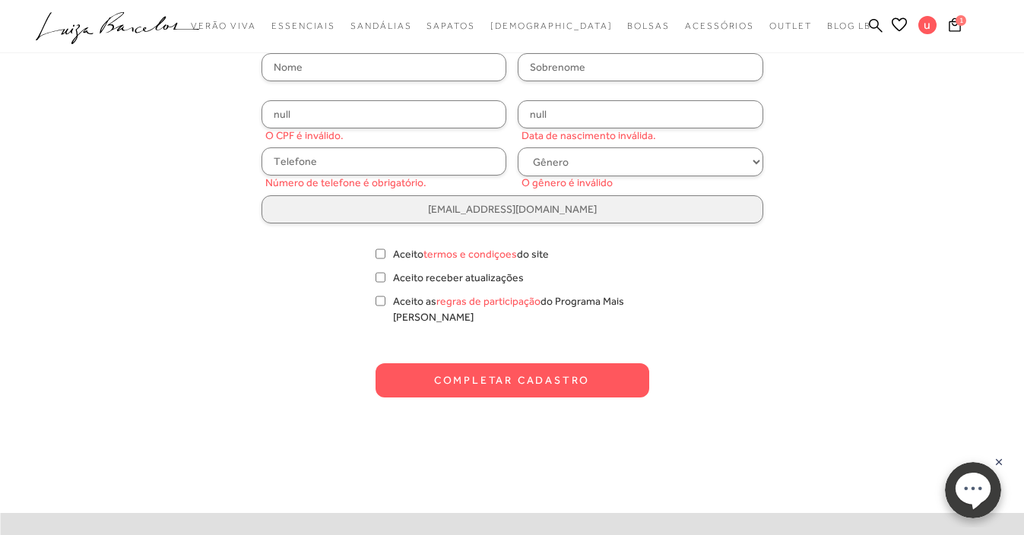
click at [314, 65] on input "text" at bounding box center [383, 67] width 245 height 28
